Goal: Use online tool/utility: Utilize a website feature to perform a specific function

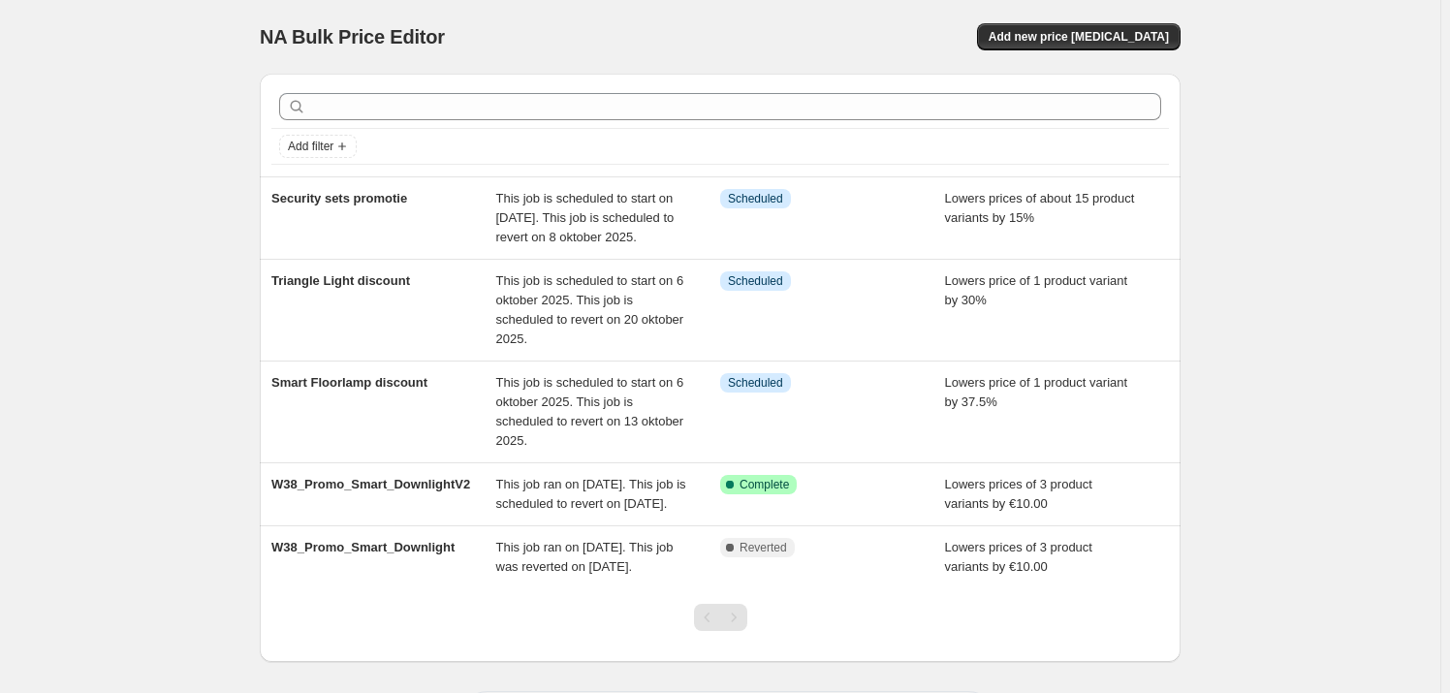
click at [115, 443] on div "NA Bulk Price Editor. This page is ready NA Bulk Price Editor Add new price [ME…" at bounding box center [720, 390] width 1440 height 780
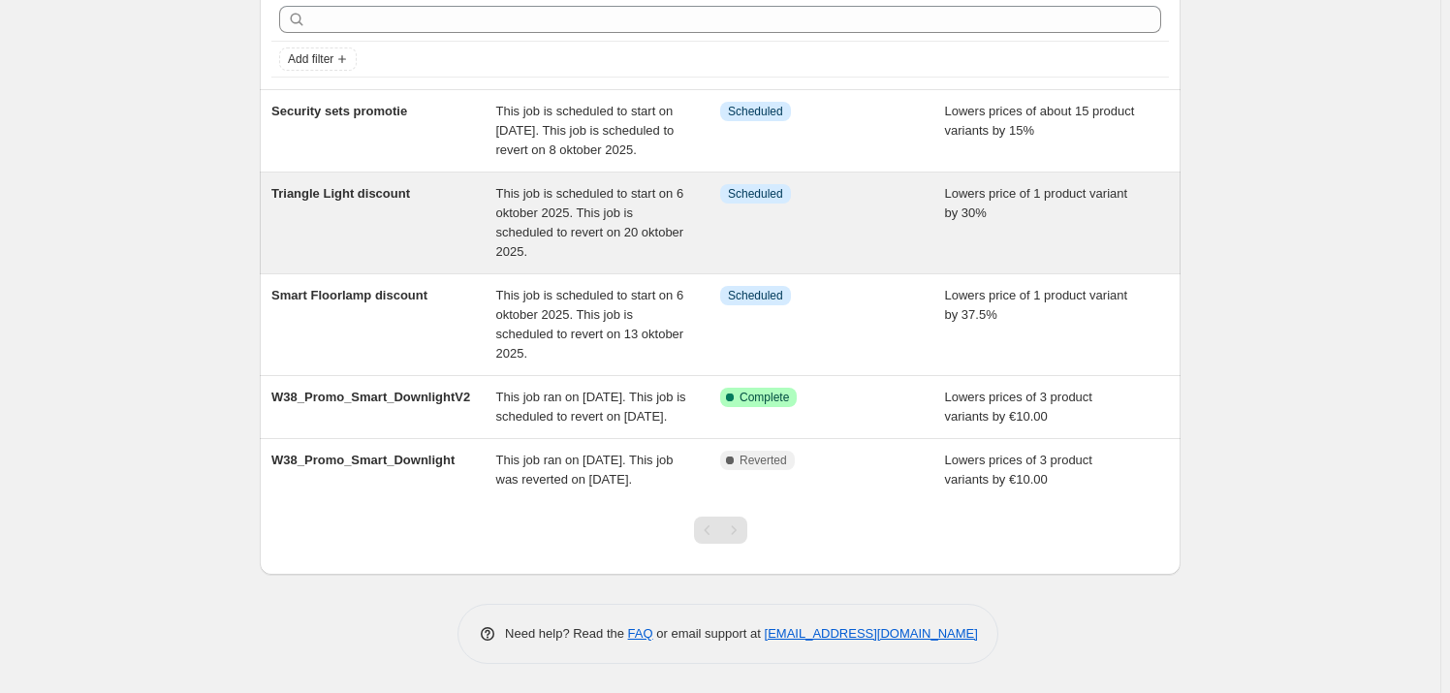
scroll to position [55, 0]
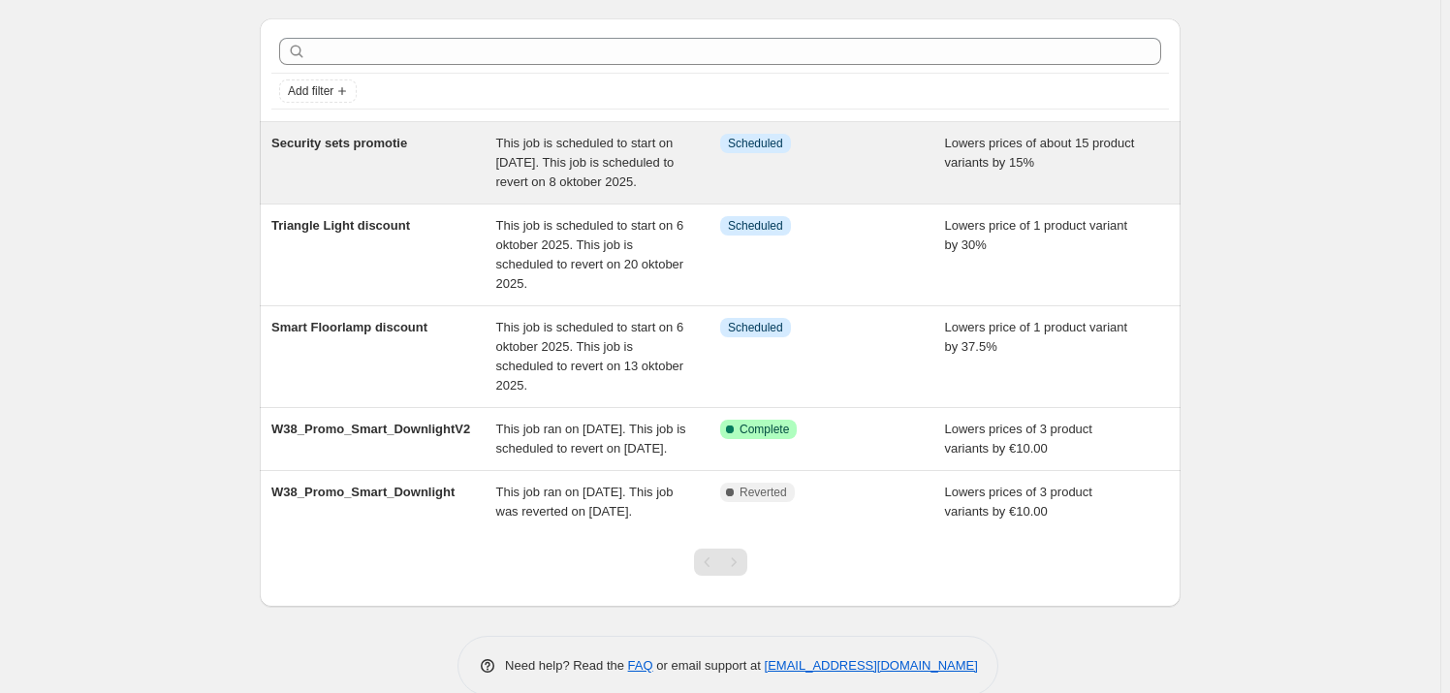
click at [408, 164] on div "Security sets promotie" at bounding box center [383, 163] width 225 height 58
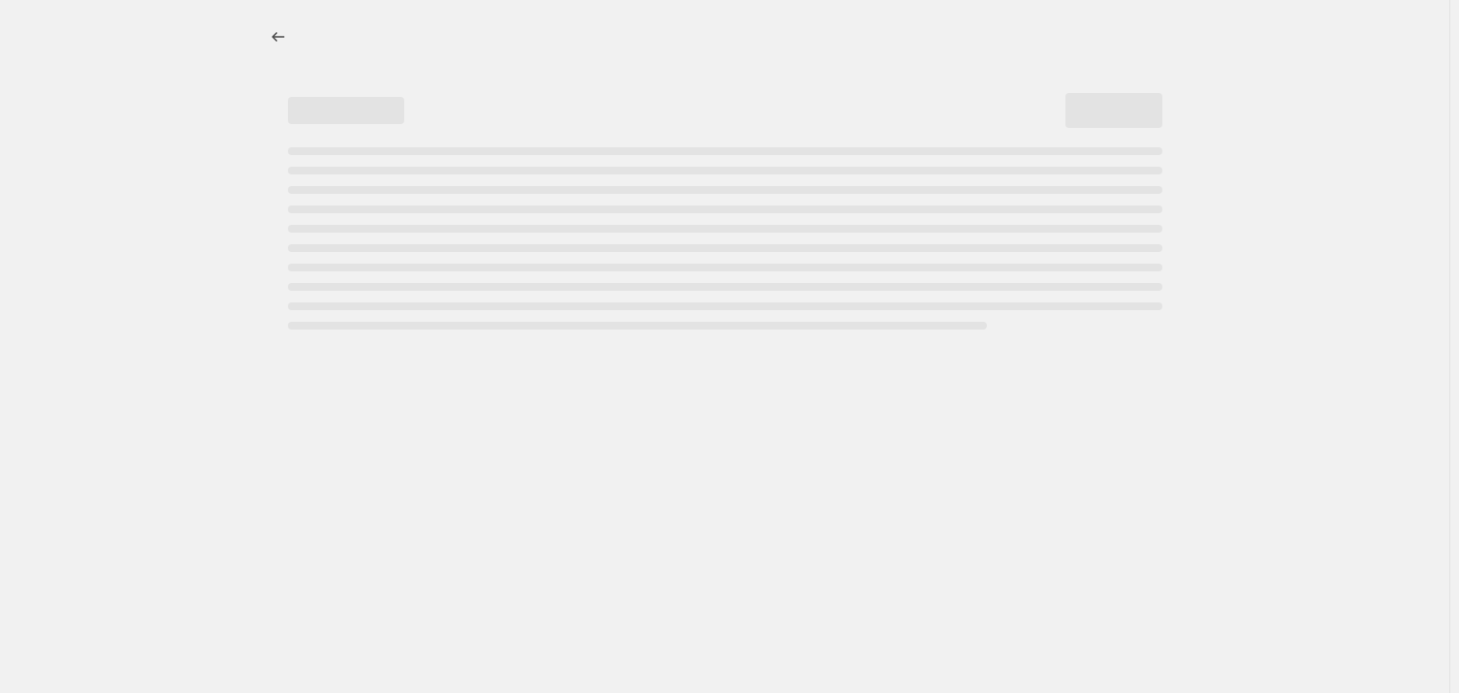
select select "percentage"
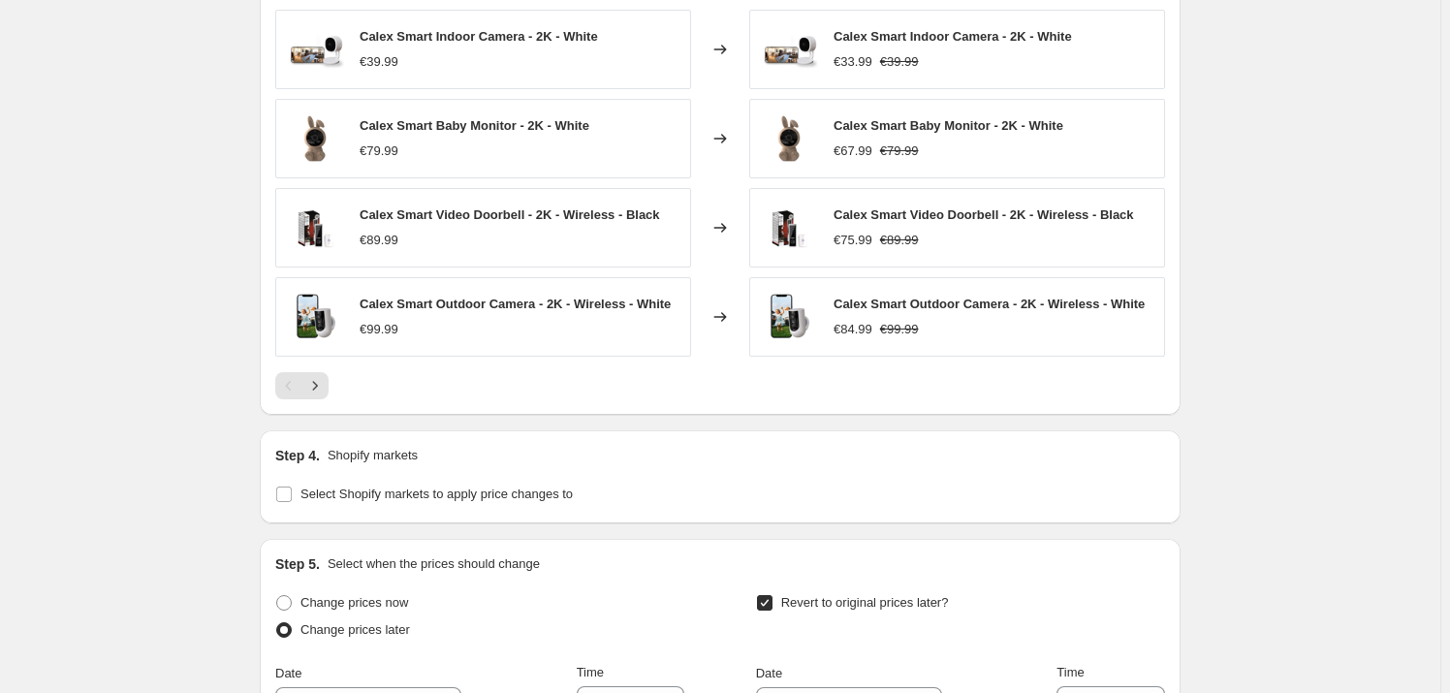
scroll to position [1409, 0]
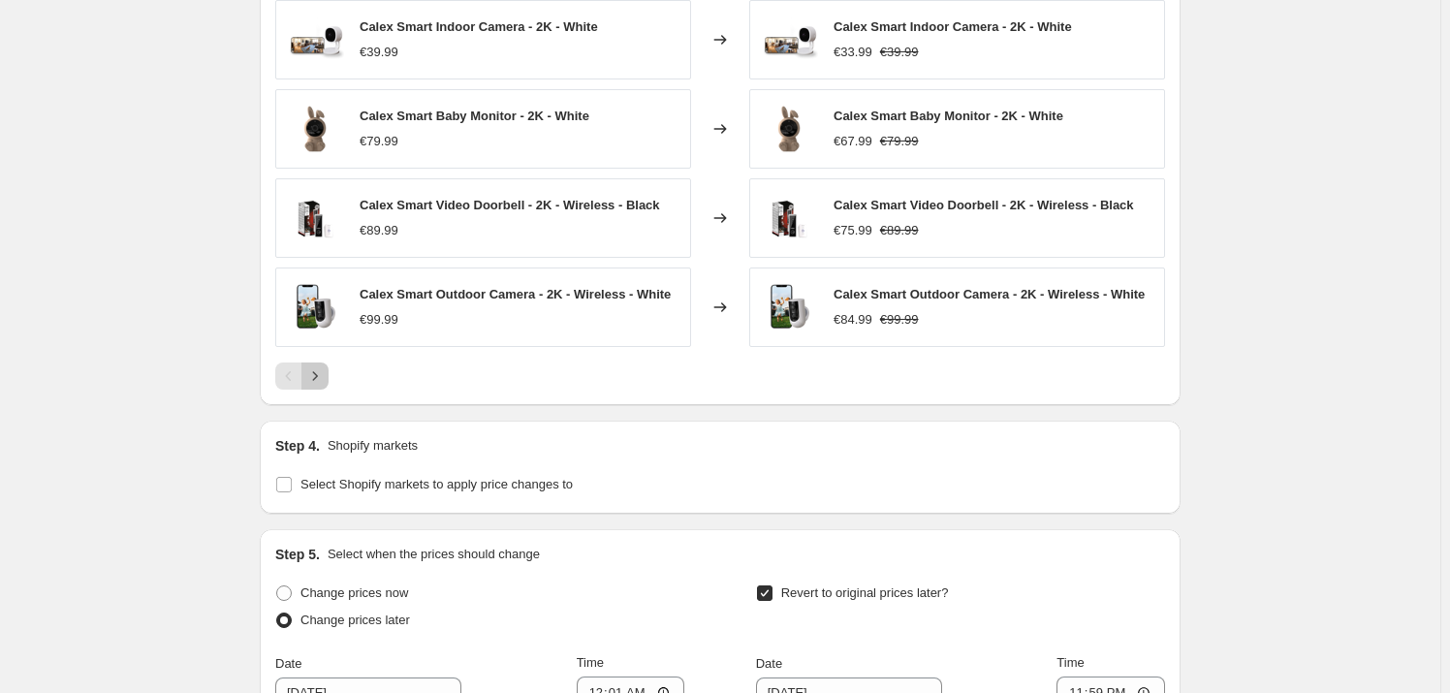
click at [319, 371] on icon "Next" at bounding box center [314, 375] width 19 height 19
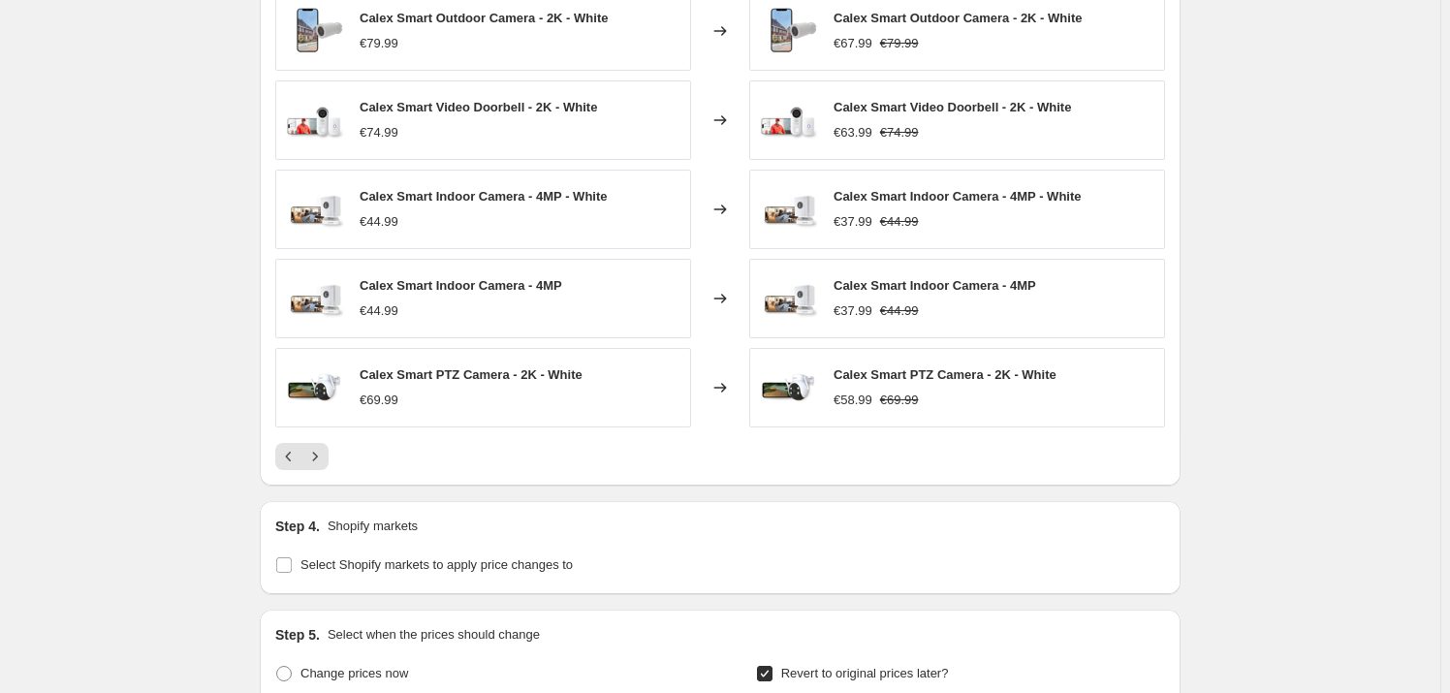
scroll to position [1145, 0]
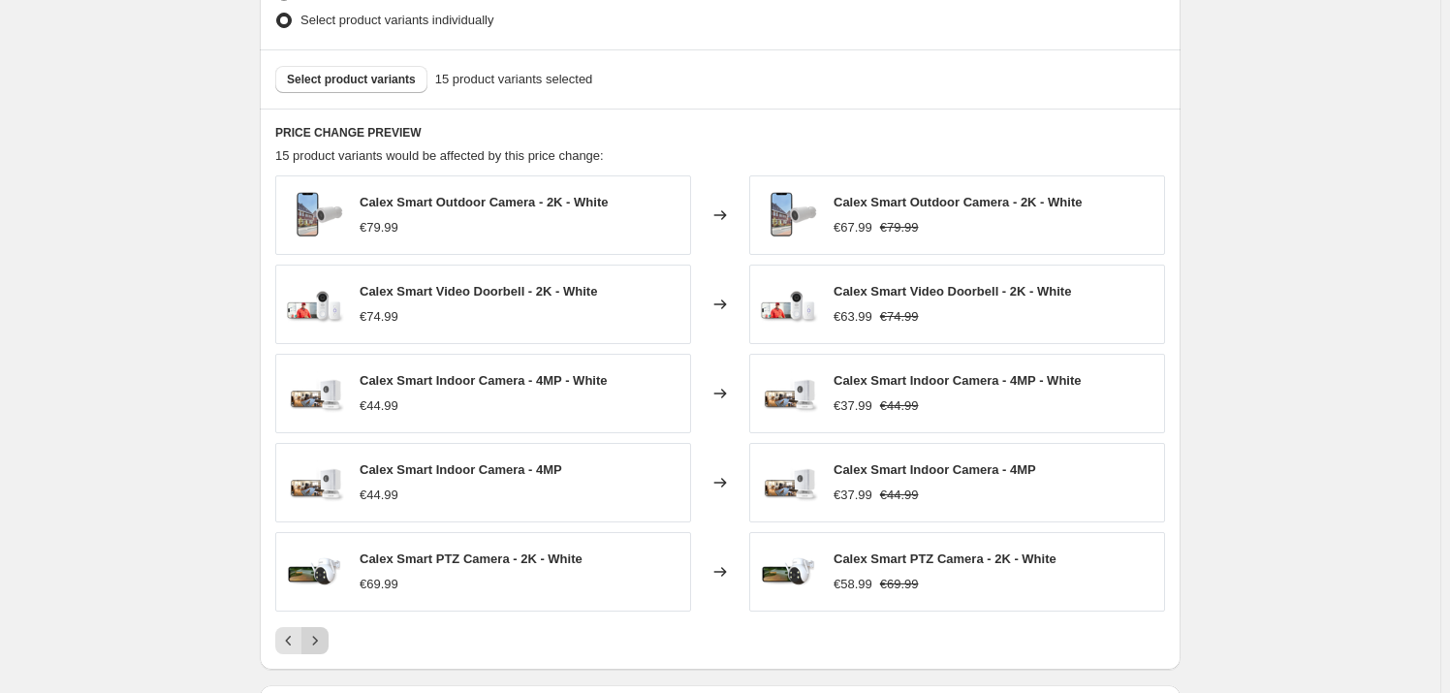
click at [314, 639] on icon "Next" at bounding box center [314, 640] width 19 height 19
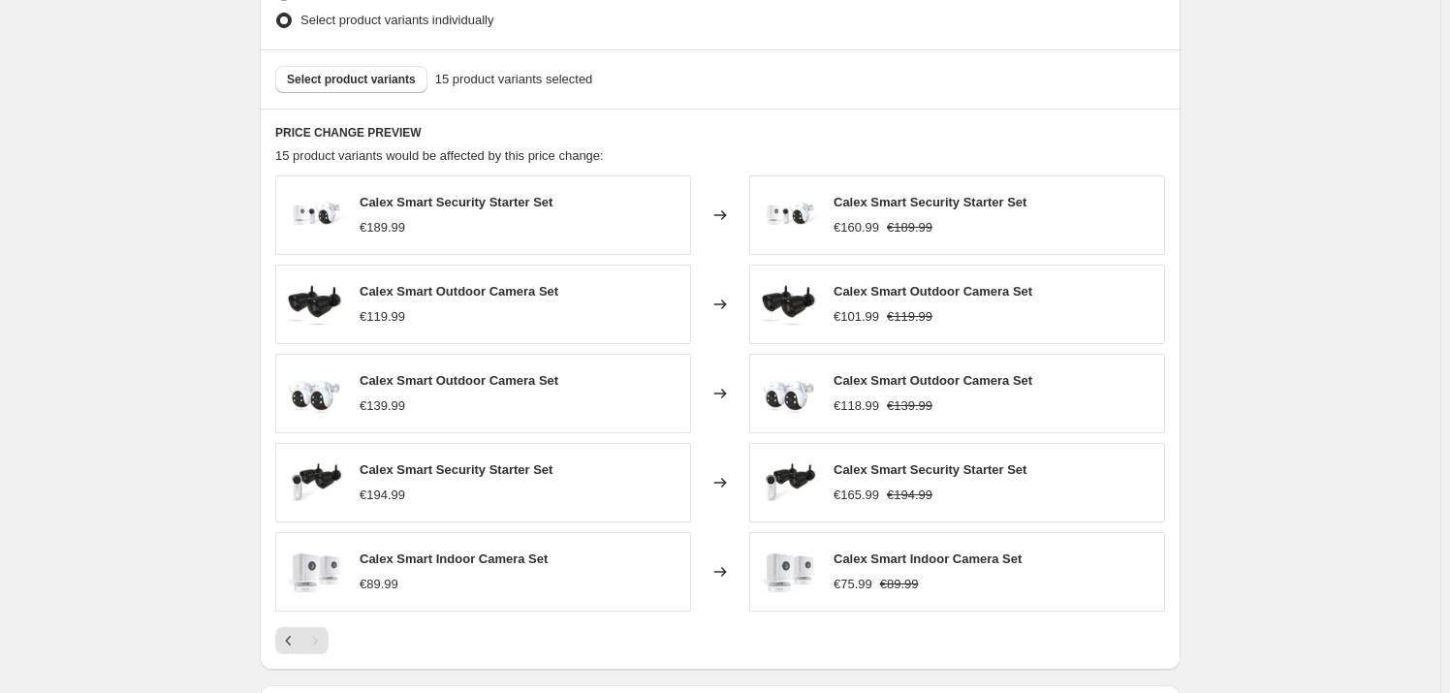
click at [387, 584] on div "€89.99" at bounding box center [379, 584] width 39 height 19
click at [143, 94] on div "Security sets promotie. This page is ready Security sets promotie Info Schedule…" at bounding box center [720, 132] width 1440 height 2555
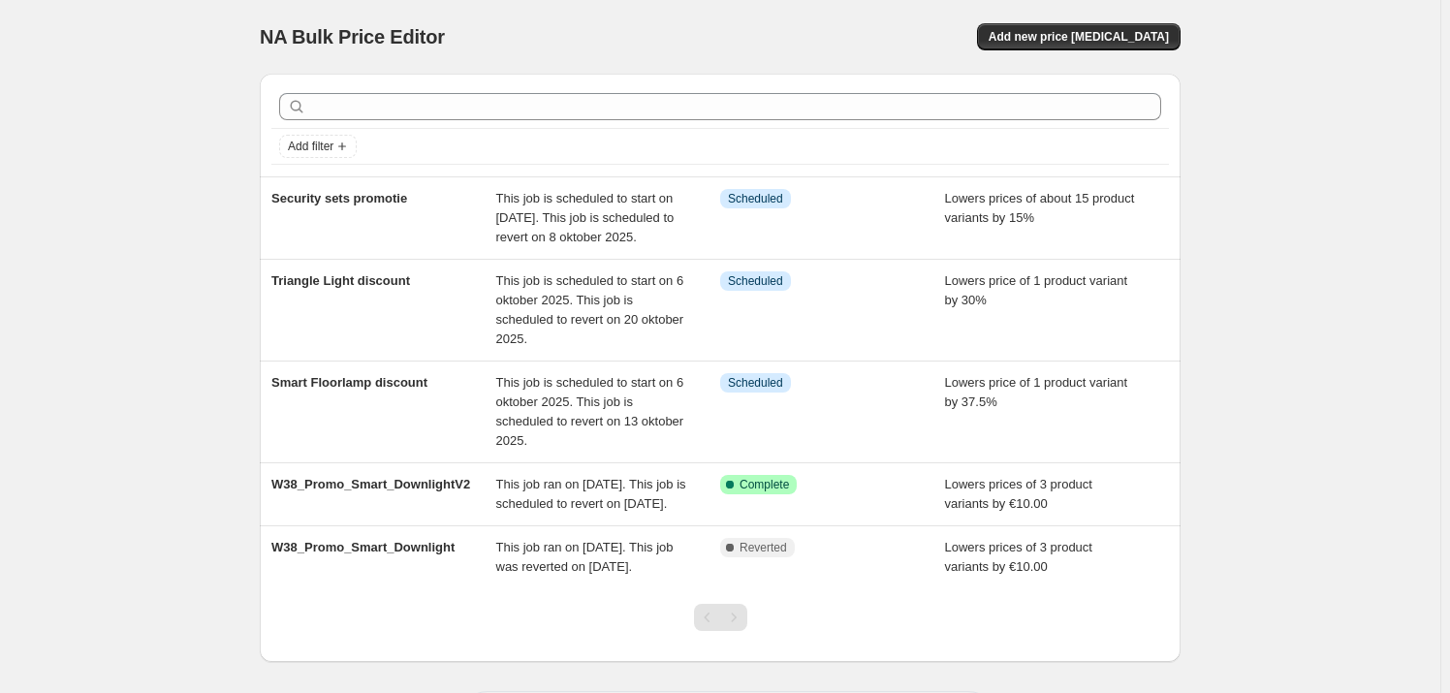
click at [65, 355] on div "NA Bulk Price Editor. This page is ready NA Bulk Price Editor Add new price [ME…" at bounding box center [720, 390] width 1440 height 780
